Goal: Task Accomplishment & Management: Complete application form

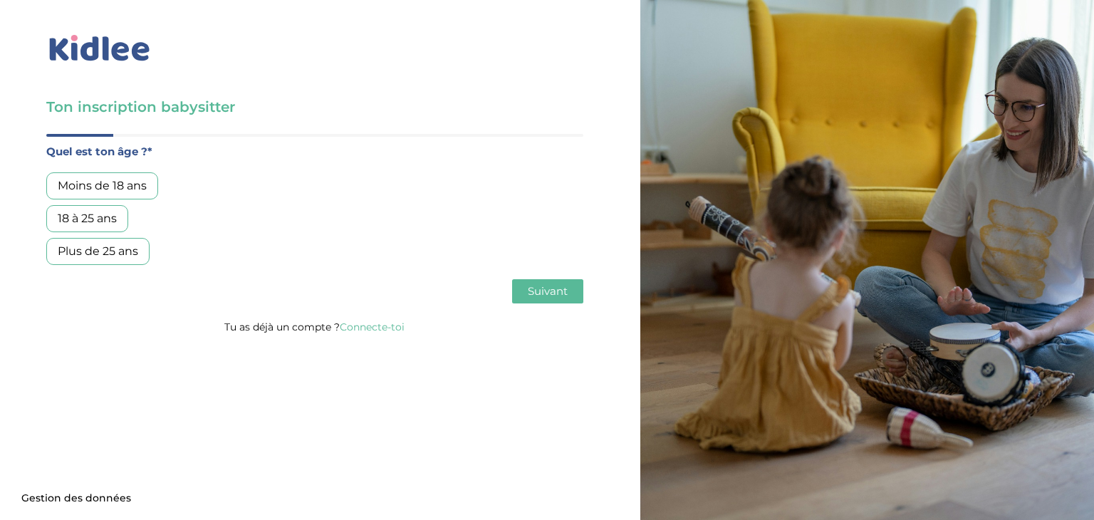
click at [85, 230] on div "18 à 25 ans" at bounding box center [87, 218] width 82 height 27
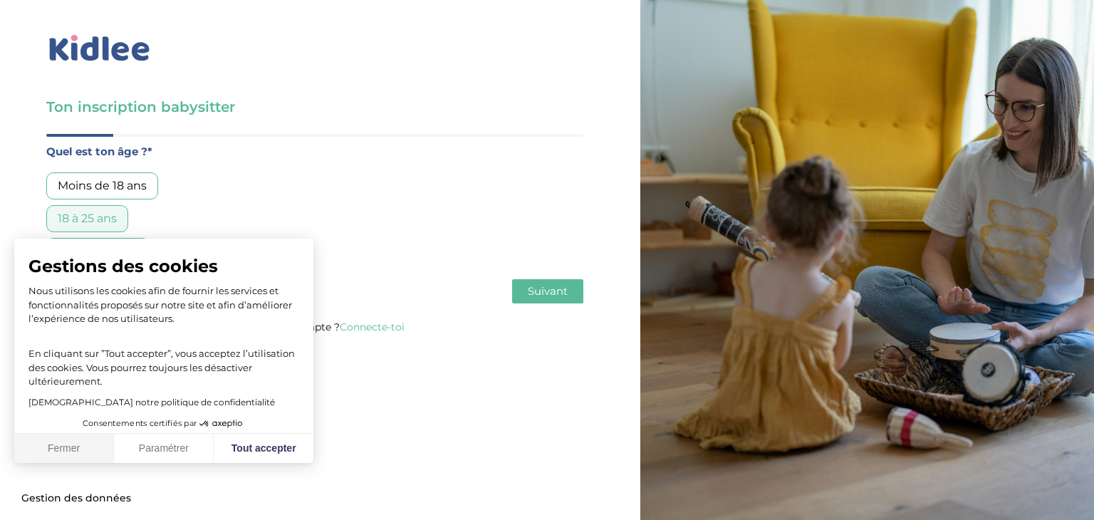
click at [43, 451] on button "Fermer" at bounding box center [64, 449] width 100 height 30
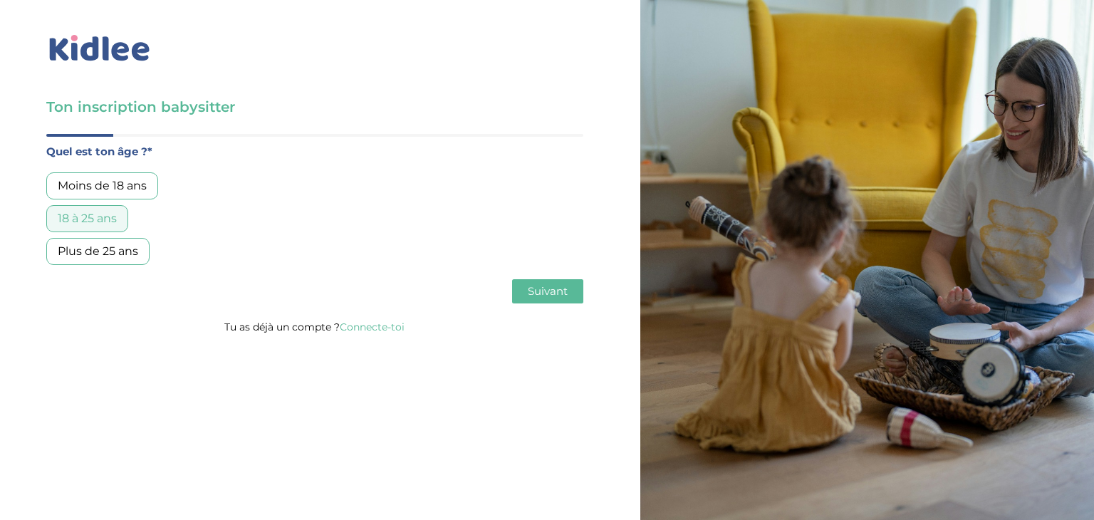
click at [108, 217] on div "18 à 25 ans" at bounding box center [87, 218] width 82 height 27
click at [539, 286] on span "Suivant" at bounding box center [548, 291] width 40 height 14
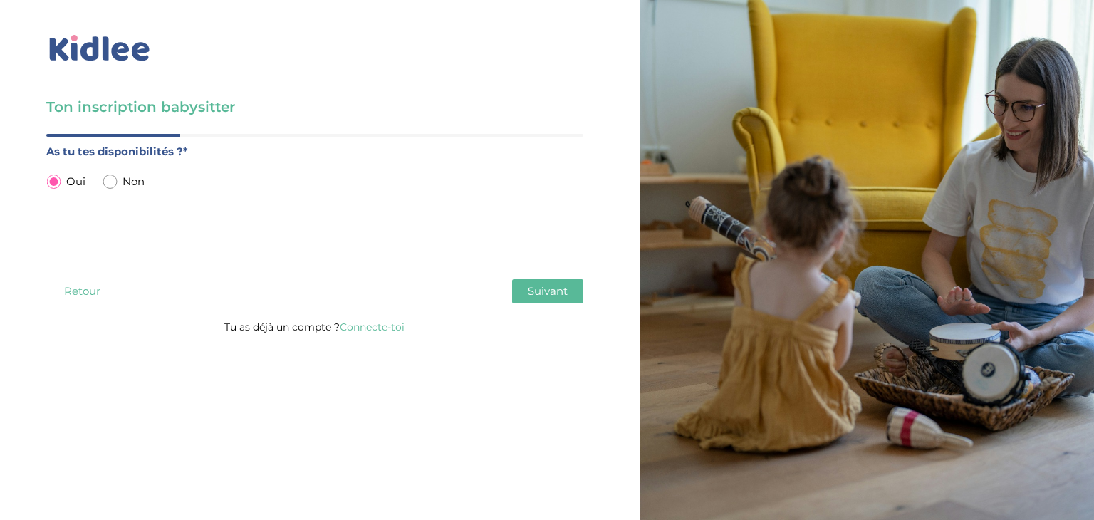
click at [531, 292] on span "Suivant" at bounding box center [548, 291] width 40 height 14
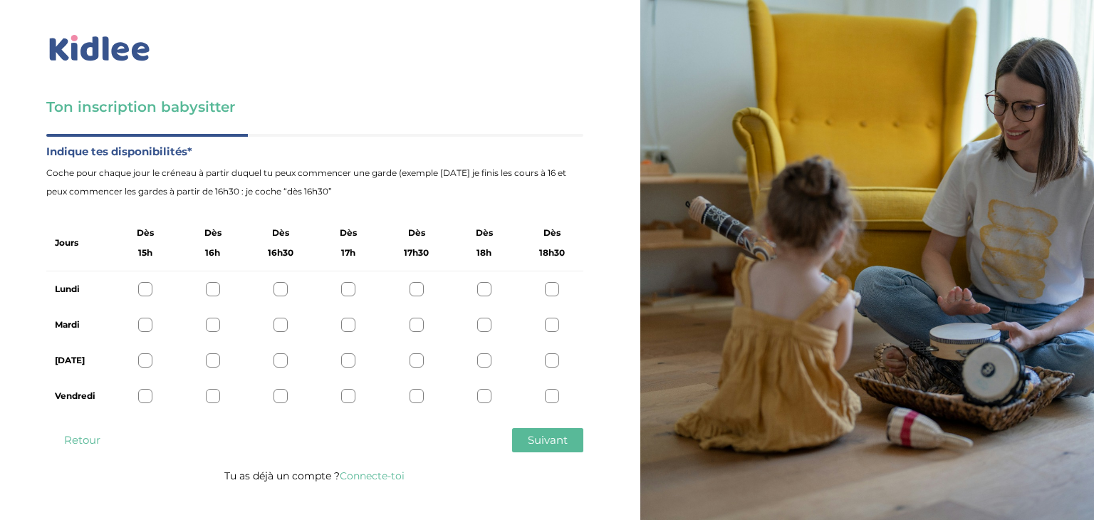
click at [348, 291] on div at bounding box center [348, 289] width 14 height 14
click at [345, 328] on div at bounding box center [348, 325] width 14 height 14
click at [351, 365] on div at bounding box center [348, 360] width 14 height 14
click at [348, 403] on div at bounding box center [348, 396] width 14 height 14
click at [415, 398] on div at bounding box center [417, 396] width 14 height 14
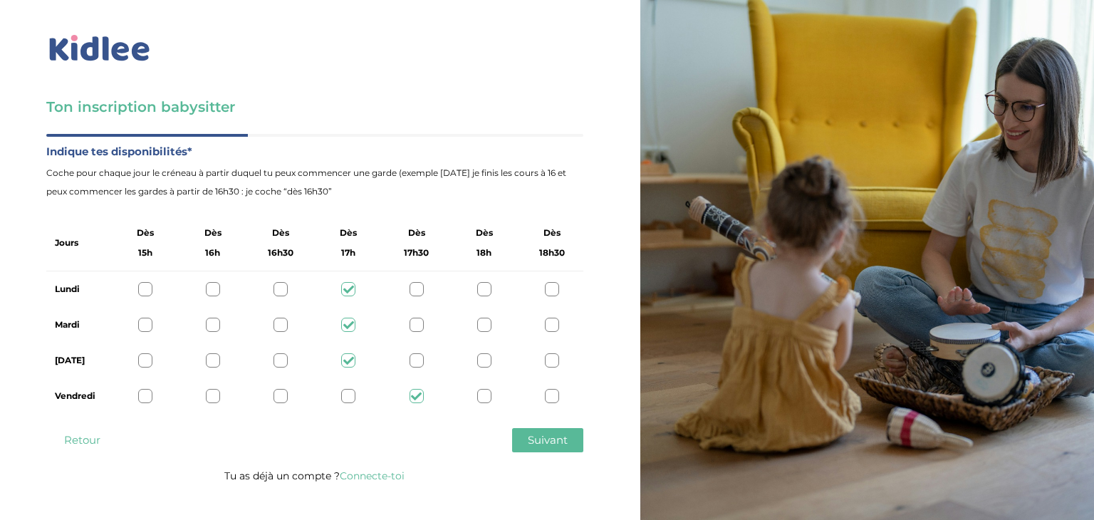
click at [415, 363] on div at bounding box center [417, 360] width 14 height 14
click at [347, 360] on div at bounding box center [348, 360] width 14 height 14
click at [353, 398] on div at bounding box center [348, 396] width 14 height 14
click at [422, 359] on div at bounding box center [417, 360] width 14 height 14
click at [417, 322] on div at bounding box center [417, 325] width 14 height 14
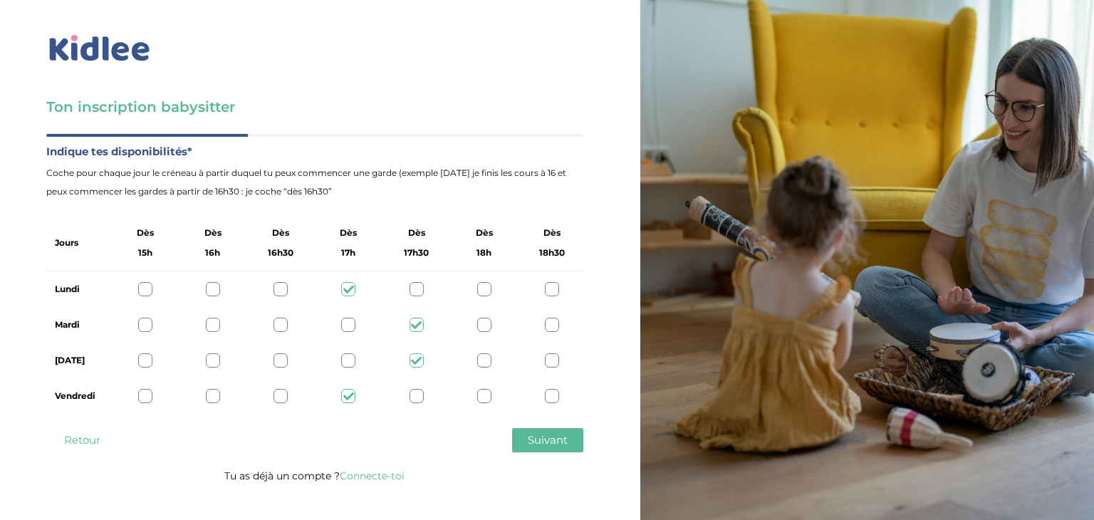
click at [416, 291] on div at bounding box center [417, 289] width 14 height 14
click at [551, 439] on span "Suivant" at bounding box center [548, 440] width 40 height 14
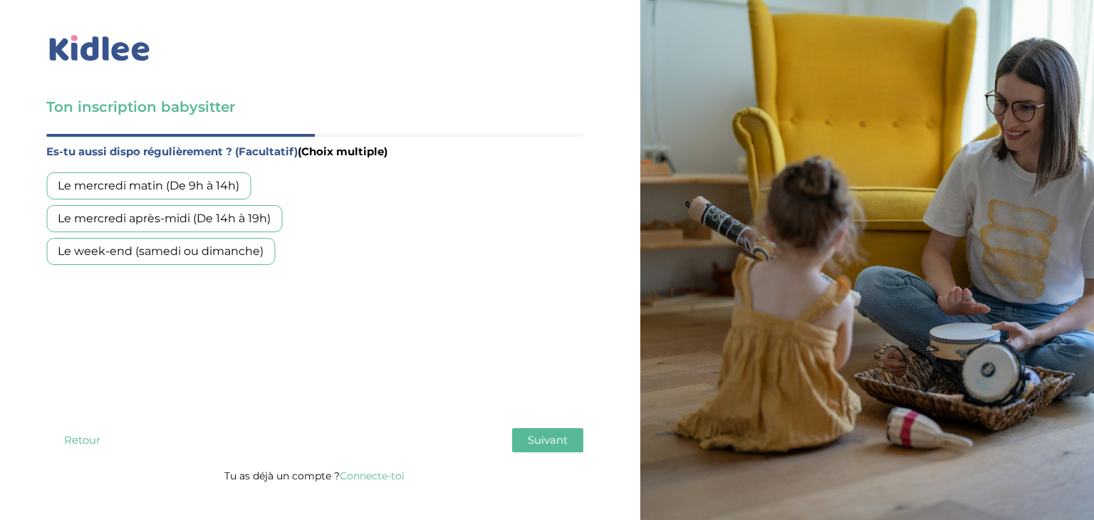
click at [255, 254] on div "Le week-end (samedi ou dimanche)" at bounding box center [160, 251] width 229 height 27
click at [547, 435] on span "Suivant" at bounding box center [548, 440] width 40 height 14
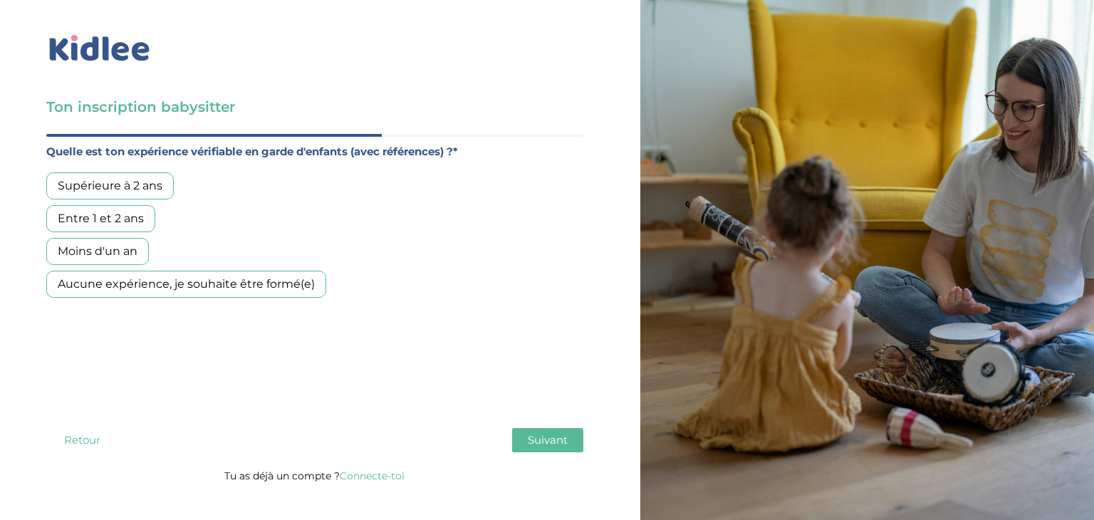
click at [290, 283] on div "Aucune expérience, je souhaite être formé(e)" at bounding box center [186, 284] width 280 height 27
click at [540, 442] on span "Suivant" at bounding box center [548, 440] width 40 height 14
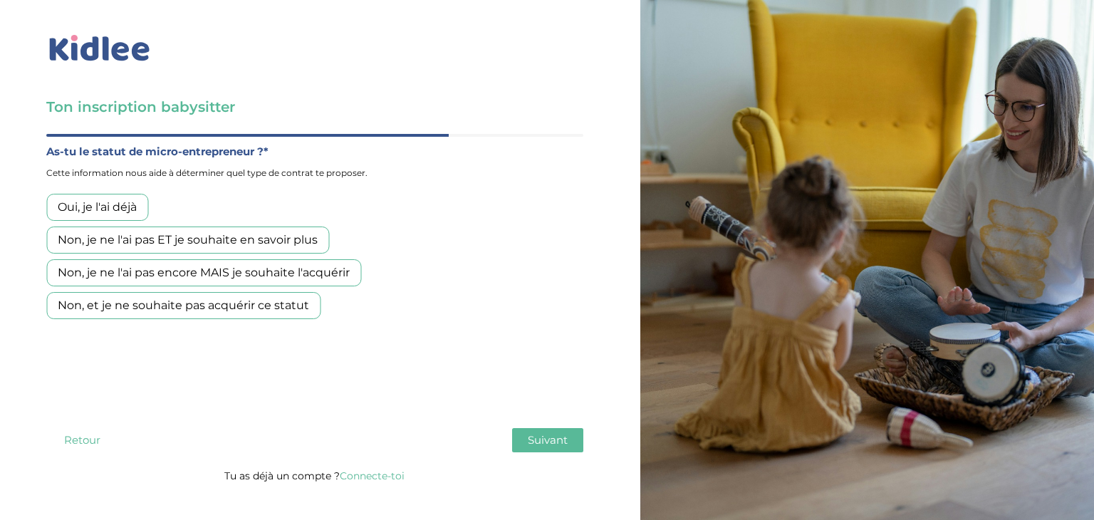
click at [274, 305] on div "Non, et je ne souhaite pas acquérir ce statut" at bounding box center [183, 305] width 274 height 27
click at [557, 442] on span "Suivant" at bounding box center [548, 440] width 40 height 14
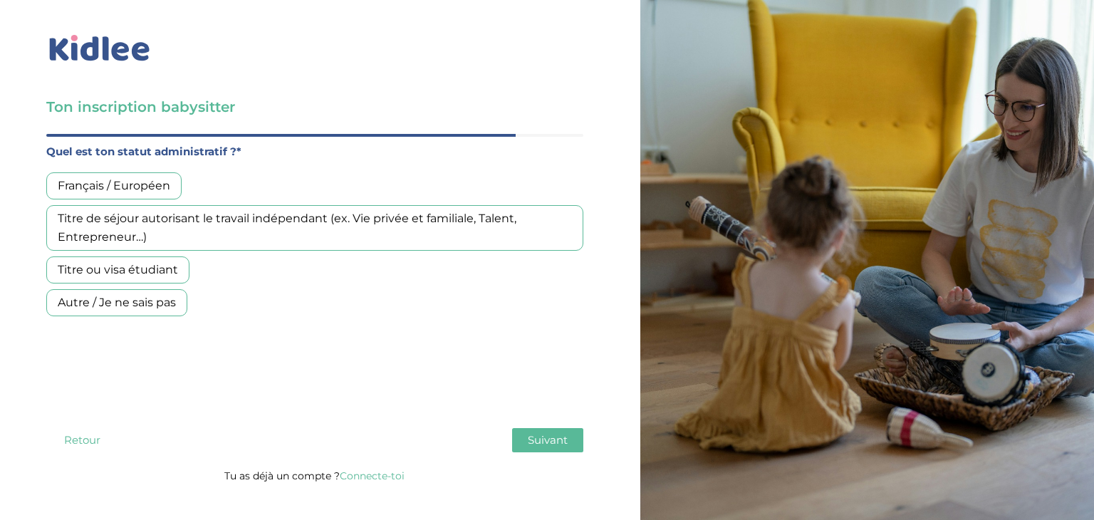
click at [155, 186] on div "Français / Européen" at bounding box center [113, 185] width 135 height 27
click at [533, 442] on span "Suivant" at bounding box center [548, 440] width 40 height 14
